Goal: Information Seeking & Learning: Check status

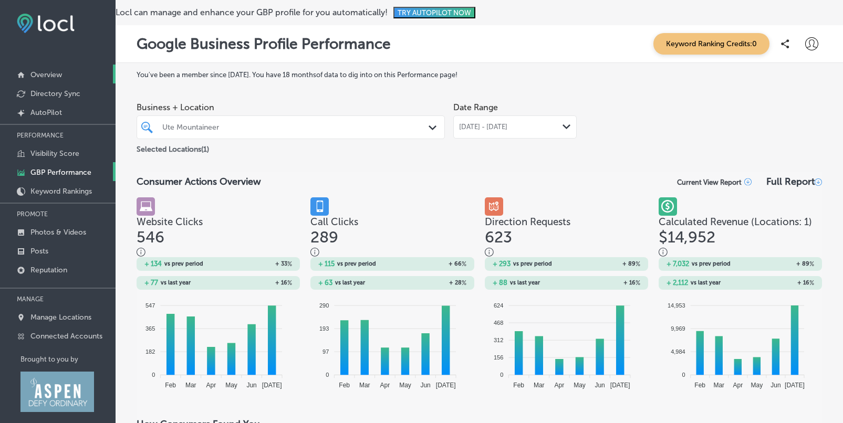
click at [47, 76] on p "Overview" at bounding box center [46, 74] width 32 height 9
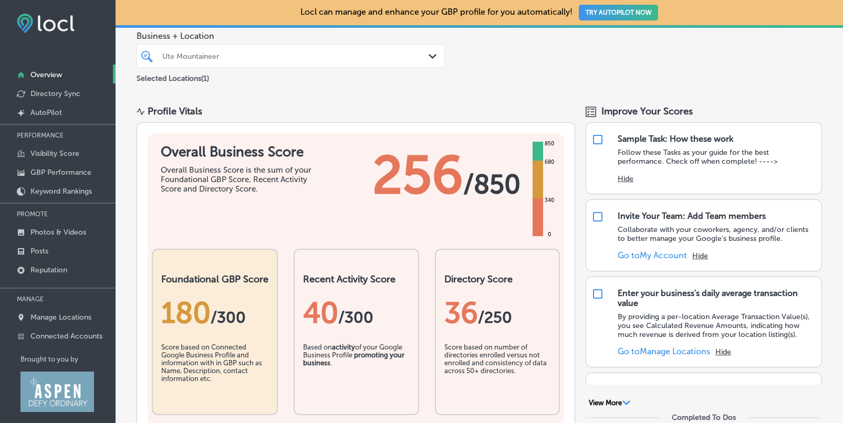
scroll to position [51, 0]
